Goal: Transaction & Acquisition: Purchase product/service

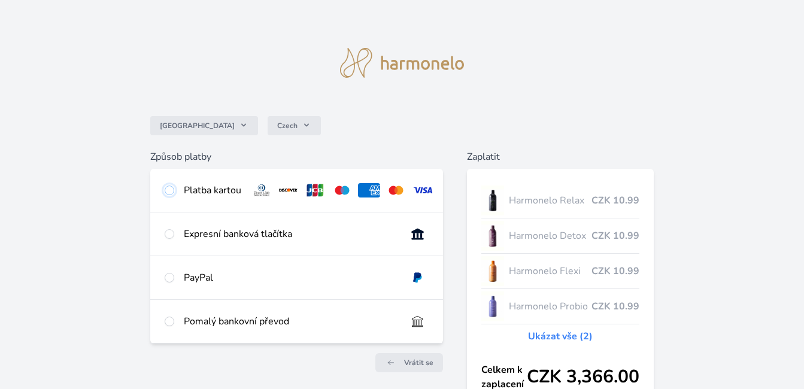
click at [169, 191] on input "radio" at bounding box center [170, 191] width 10 height 10
radio input "true"
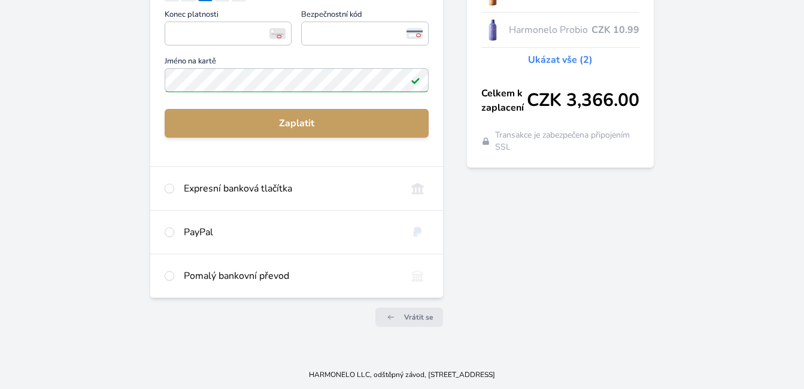
scroll to position [285, 0]
click at [165, 271] on input "radio" at bounding box center [170, 276] width 10 height 10
radio input "true"
radio input "false"
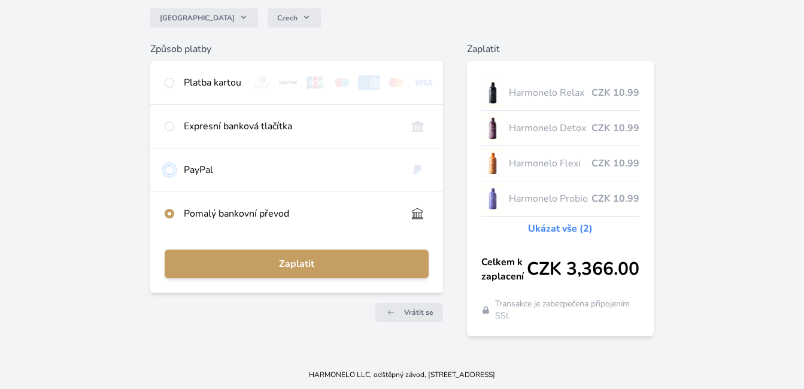
click at [165, 165] on input "radio" at bounding box center [170, 170] width 10 height 10
radio input "true"
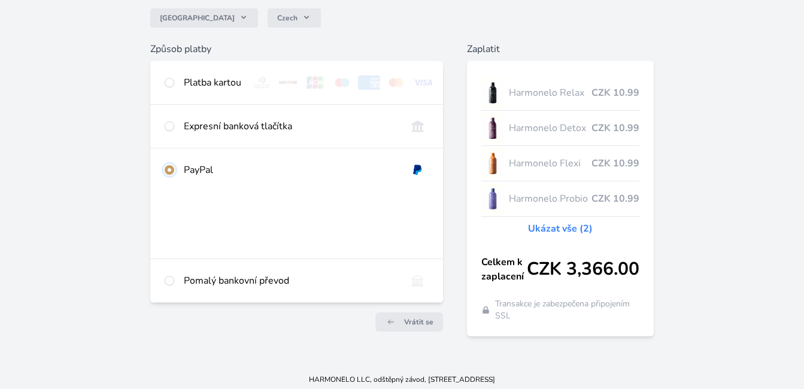
scroll to position [112, 0]
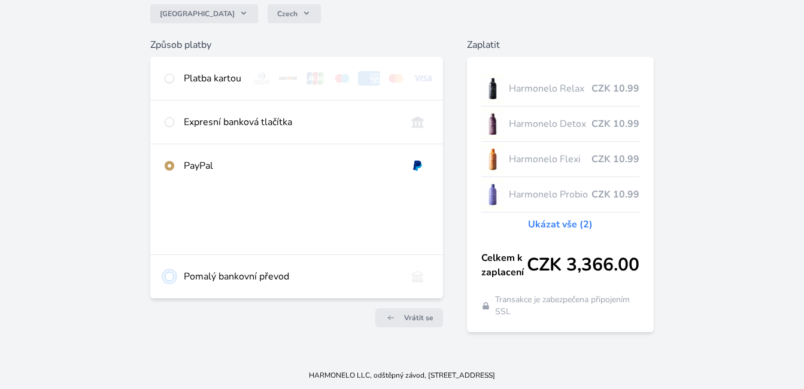
click at [167, 281] on input "radio" at bounding box center [170, 277] width 10 height 10
radio input "true"
radio input "false"
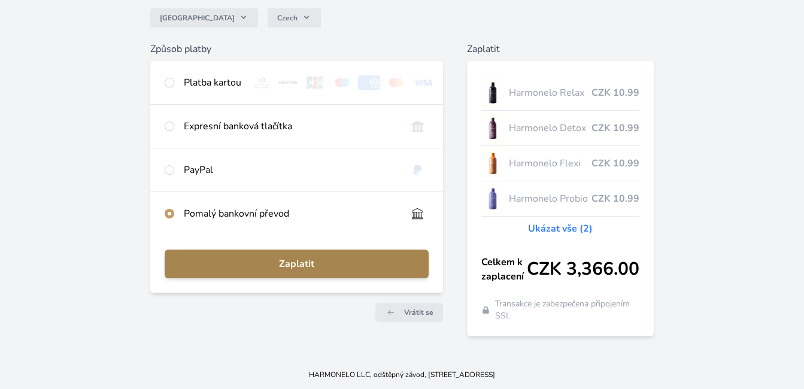
click at [287, 268] on span "Zaplatit" at bounding box center [296, 264] width 245 height 14
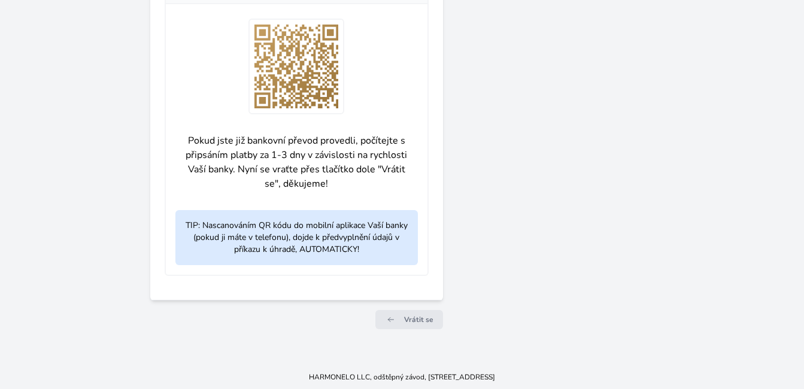
scroll to position [574, 0]
